Goal: Information Seeking & Learning: Learn about a topic

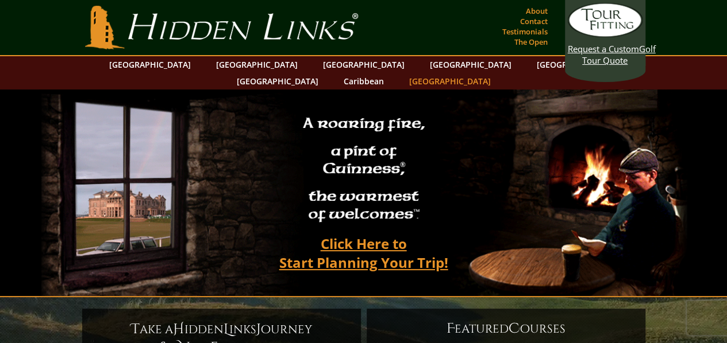
click at [496, 73] on link "[GEOGRAPHIC_DATA]" at bounding box center [449, 81] width 93 height 17
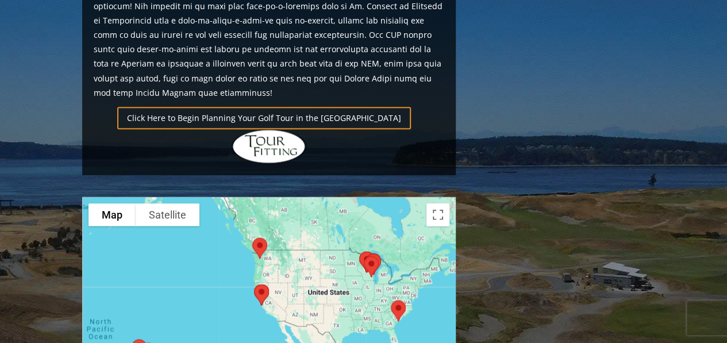
scroll to position [837, 0]
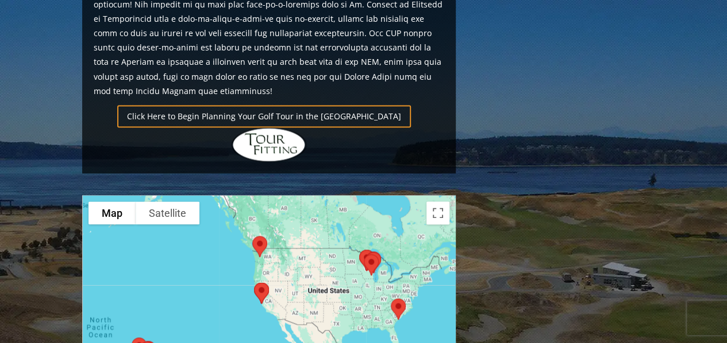
click at [684, 140] on section "Home [GEOGRAPHIC_DATA] [GEOGRAPHIC_DATA] G olf P ackages Previous Next Previous…" at bounding box center [363, 49] width 727 height 1595
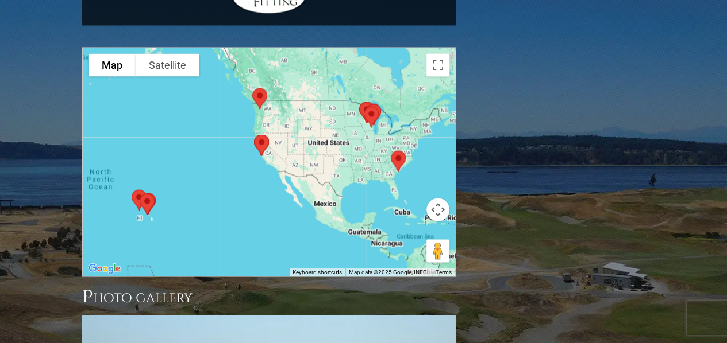
scroll to position [986, 0]
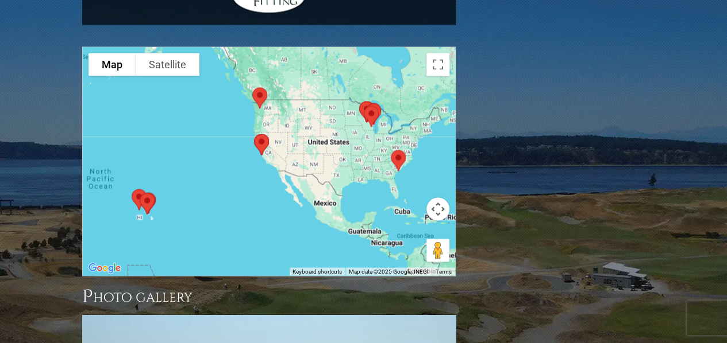
click at [400, 145] on img at bounding box center [398, 160] width 24 height 30
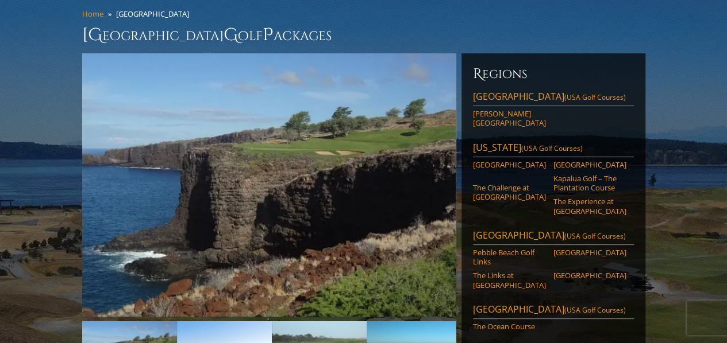
scroll to position [94, 0]
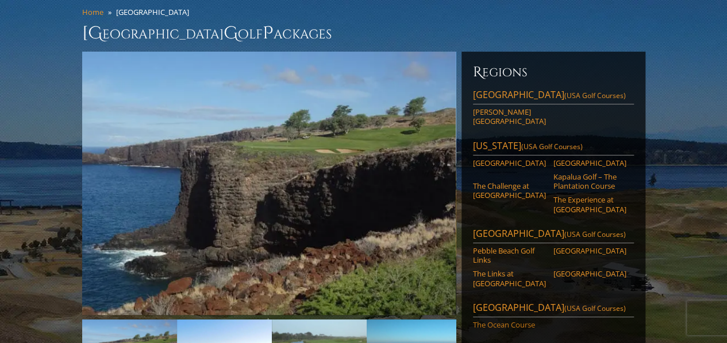
click at [495, 321] on link "The Ocean Course" at bounding box center [509, 325] width 73 height 9
